Goal: Transaction & Acquisition: Purchase product/service

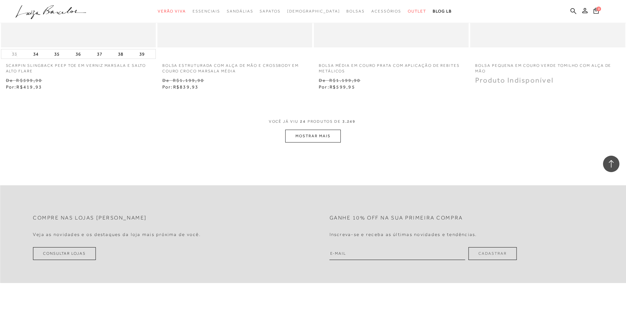
scroll to position [1643, 0]
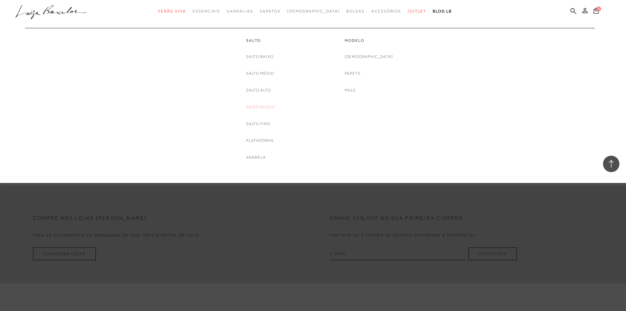
click at [262, 104] on link "Salto Bloco" at bounding box center [260, 107] width 29 height 7
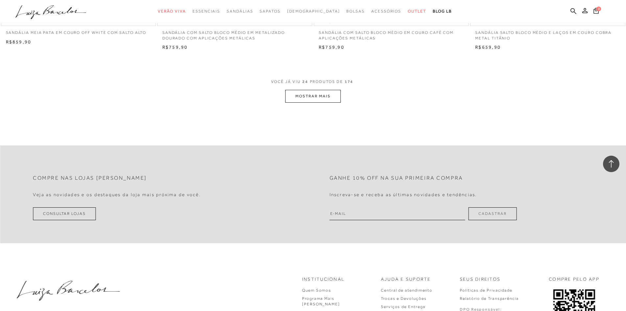
scroll to position [1643, 0]
click at [303, 94] on button "MOSTRAR MAIS" at bounding box center [312, 95] width 55 height 13
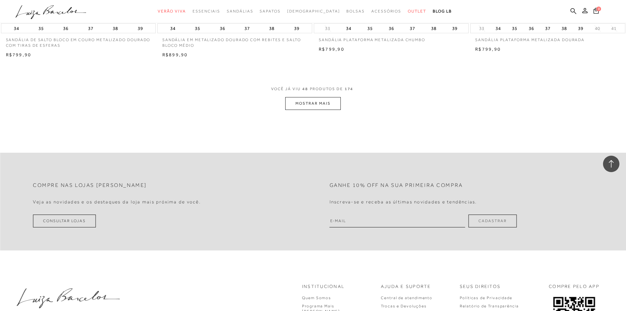
scroll to position [3286, 0]
click at [324, 101] on button "MOSTRAR MAIS" at bounding box center [312, 103] width 55 height 13
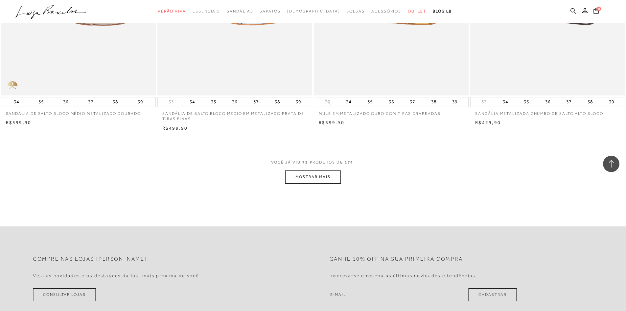
scroll to position [4863, 0]
click at [338, 178] on button "MOSTRAR MAIS" at bounding box center [312, 176] width 55 height 13
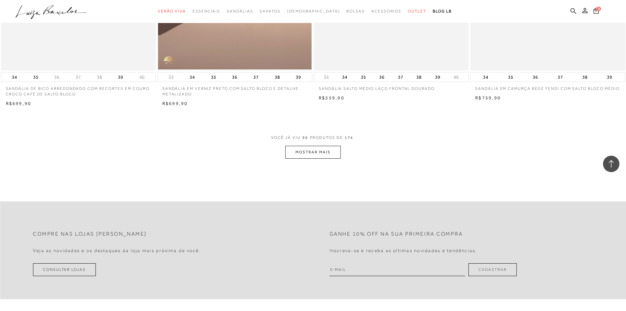
scroll to position [6539, 0]
click at [298, 144] on span "VOCÊ JÁ VIU 96 PRODUTOS DE 174" at bounding box center [313, 139] width 84 height 12
click at [301, 155] on button "MOSTRAR MAIS" at bounding box center [312, 151] width 55 height 13
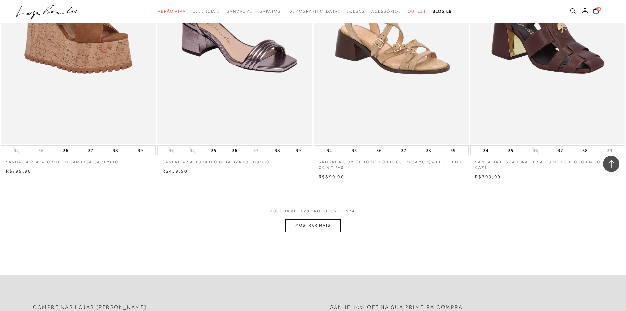
scroll to position [8116, 0]
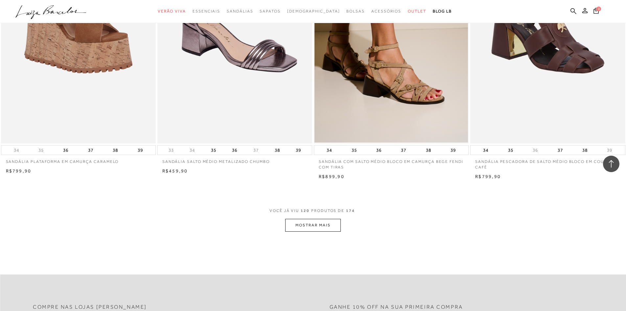
click at [328, 220] on button "MOSTRAR MAIS" at bounding box center [312, 225] width 55 height 13
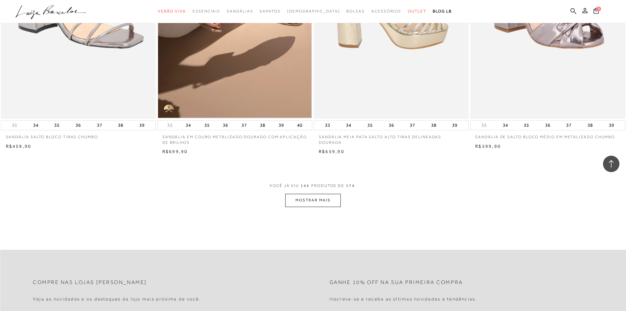
scroll to position [9792, 0]
click at [332, 202] on button "MOSTRAR MAIS" at bounding box center [312, 199] width 55 height 13
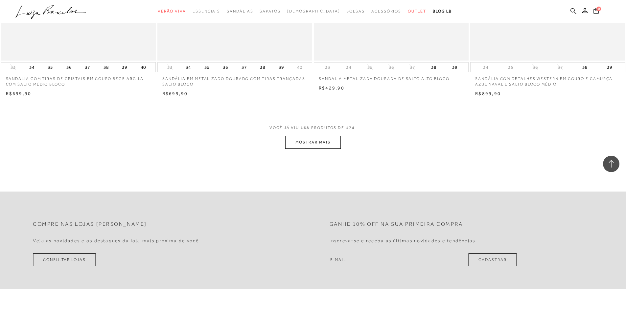
scroll to position [11500, 0]
click at [322, 141] on button "MOSTRAR MAIS" at bounding box center [312, 141] width 55 height 13
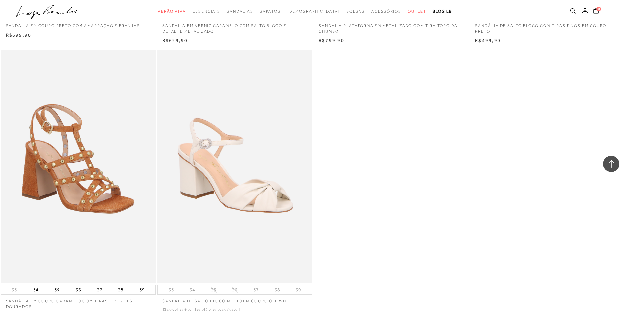
scroll to position [11829, 0]
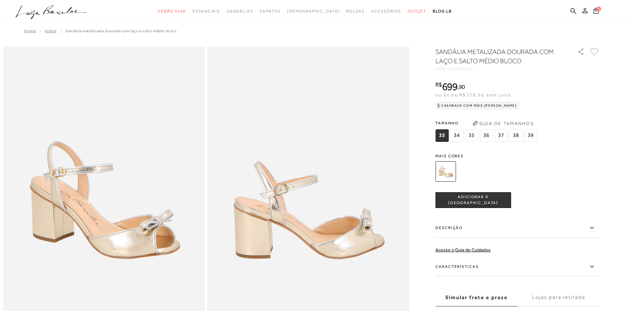
click at [461, 225] on label "Descrição" at bounding box center [517, 227] width 164 height 19
click at [0, 0] on input "Descrição" at bounding box center [0, 0] width 0 height 0
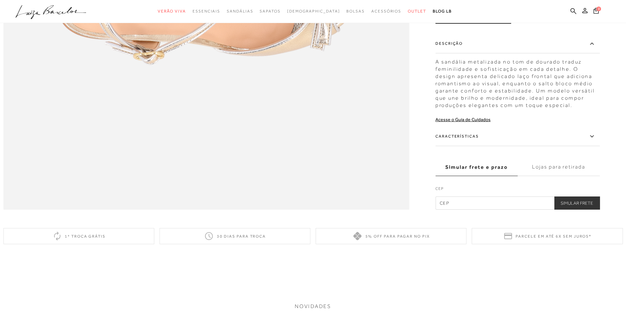
scroll to position [953, 0]
click at [472, 147] on label "Características" at bounding box center [517, 137] width 164 height 19
click at [0, 0] on input "Características" at bounding box center [0, 0] width 0 height 0
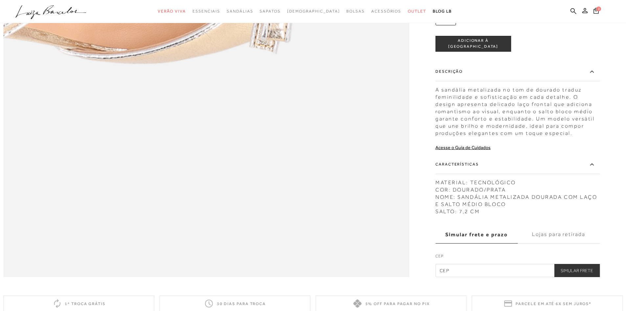
scroll to position [887, 0]
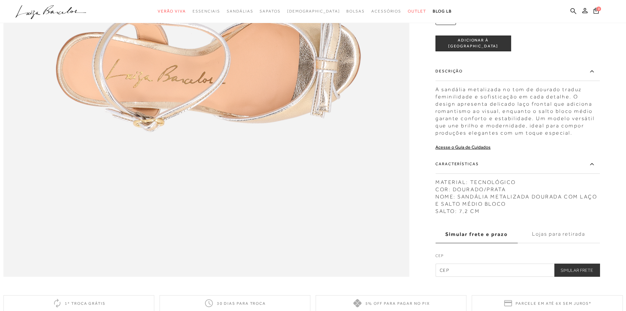
click at [494, 174] on label "Características" at bounding box center [517, 163] width 164 height 19
click at [0, 0] on input "Características" at bounding box center [0, 0] width 0 height 0
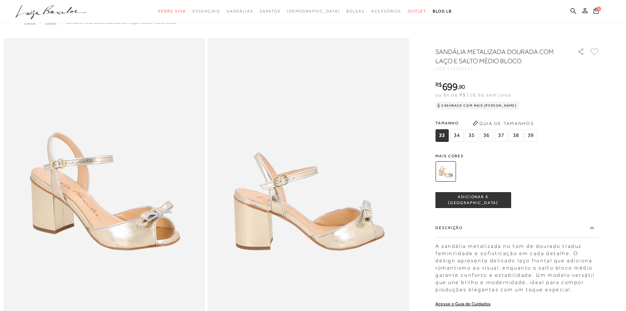
scroll to position [0, 0]
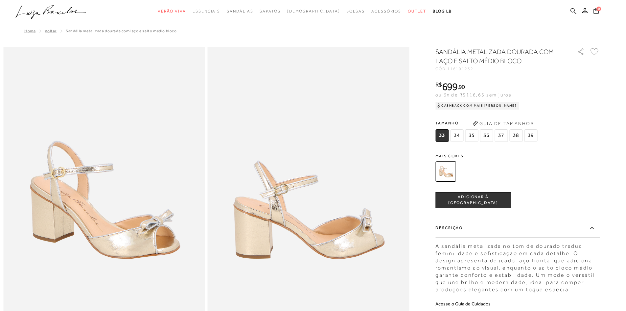
click at [499, 136] on span "37" at bounding box center [501, 135] width 13 height 12
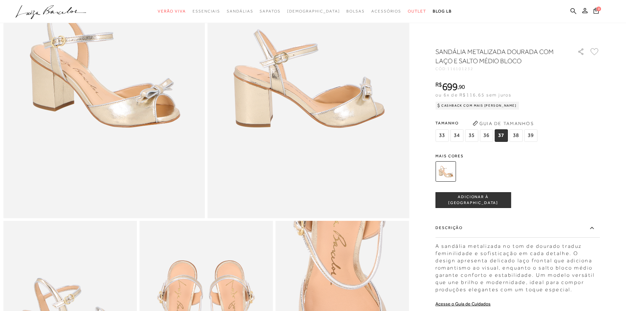
click at [519, 236] on label "Descrição" at bounding box center [517, 227] width 164 height 19
click at [0, 0] on input "Descrição" at bounding box center [0, 0] width 0 height 0
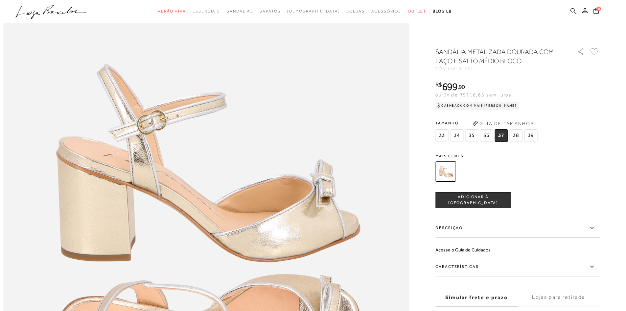
click at [499, 296] on label "Simular frete e prazo" at bounding box center [476, 297] width 82 height 18
click at [0, 0] on input "Simular frete e prazo" at bounding box center [0, 0] width 0 height 0
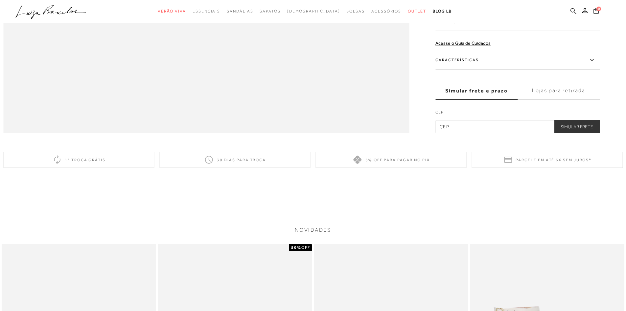
scroll to position [1008, 0]
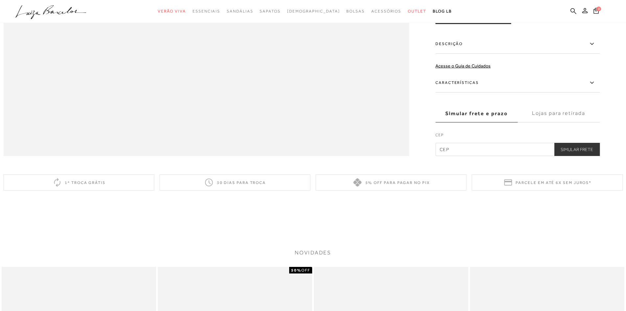
click at [486, 156] on input "text" at bounding box center [517, 149] width 164 height 13
type input "82100-530"
click at [573, 156] on button "Simular Frete" at bounding box center [577, 149] width 46 height 13
click at [570, 156] on button "Simular Frete" at bounding box center [577, 149] width 46 height 13
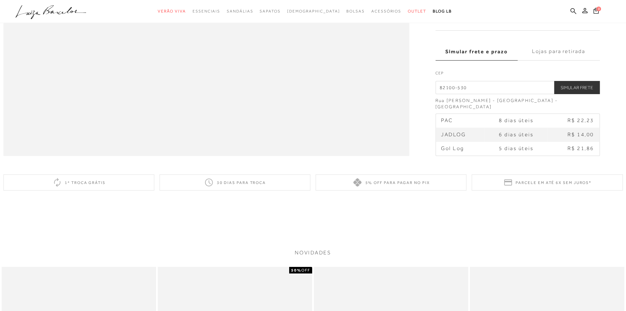
click at [570, 60] on label "Lojas para retirada" at bounding box center [559, 52] width 82 height 18
click at [0, 0] on input "Lojas para retirada" at bounding box center [0, 0] width 0 height 0
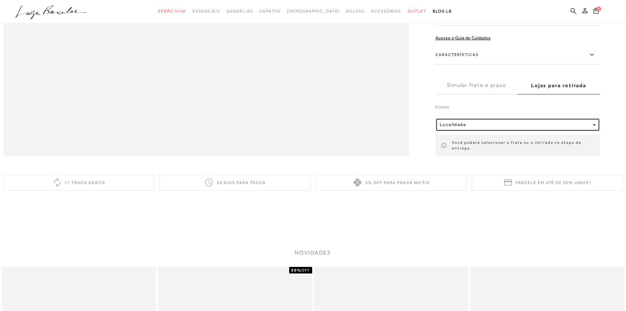
click at [535, 127] on div "Localidade" at bounding box center [515, 125] width 151 height 6
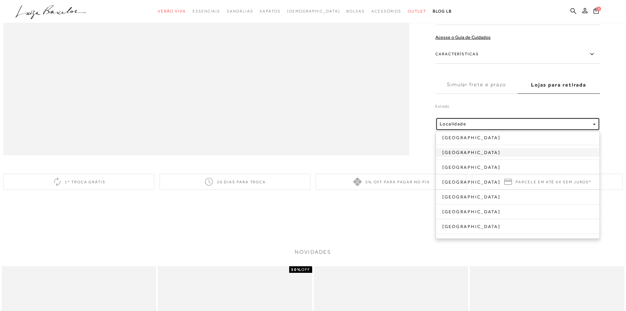
scroll to position [1008, 0]
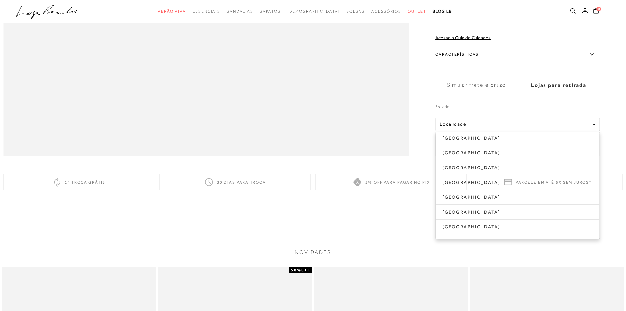
click at [444, 94] on label "Simular frete e prazo" at bounding box center [476, 85] width 82 height 18
click at [0, 0] on input "Simular frete e prazo" at bounding box center [0, 0] width 0 height 0
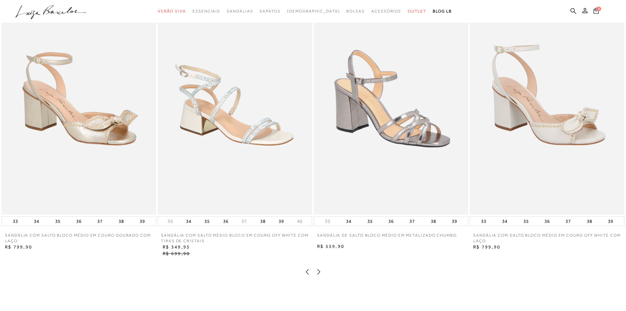
scroll to position [1291, 0]
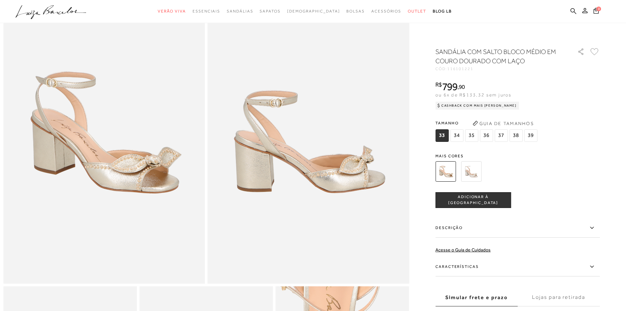
scroll to position [65, 0]
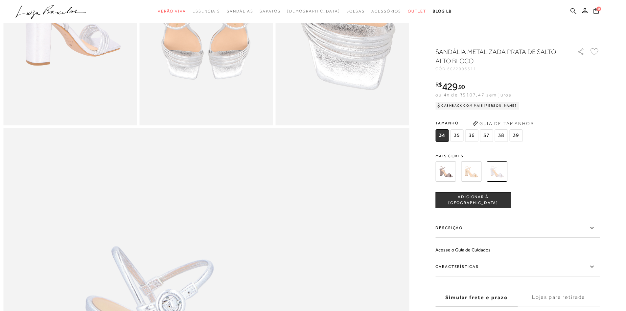
scroll to position [427, 0]
click at [484, 265] on label "Características" at bounding box center [517, 266] width 164 height 19
click at [0, 0] on input "Características" at bounding box center [0, 0] width 0 height 0
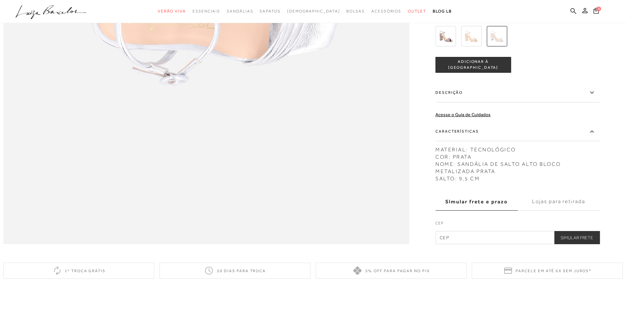
scroll to position [920, 0]
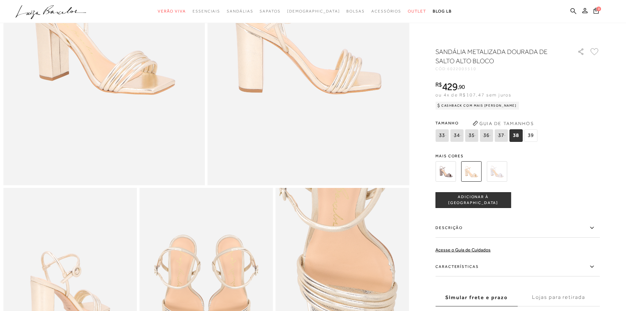
click at [463, 266] on label "Características" at bounding box center [517, 266] width 164 height 19
click at [0, 0] on input "Características" at bounding box center [0, 0] width 0 height 0
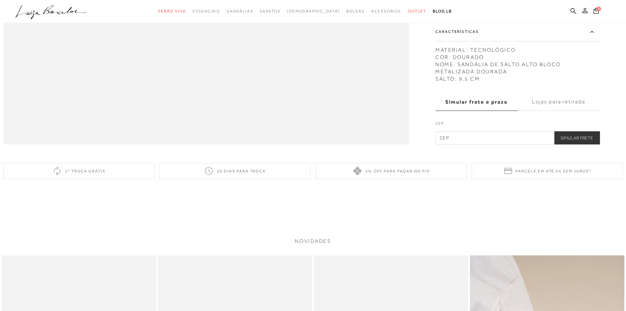
scroll to position [1019, 0]
